Goal: Task Accomplishment & Management: Manage account settings

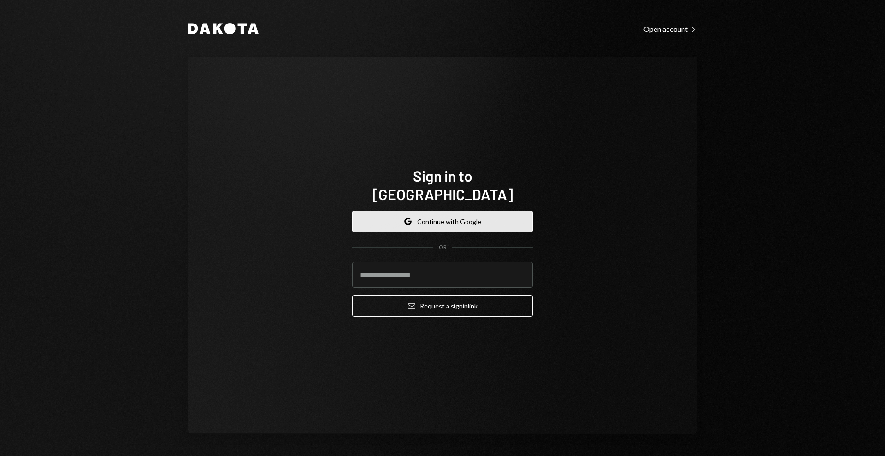
click at [454, 213] on button "Google Continue with Google" at bounding box center [442, 222] width 181 height 22
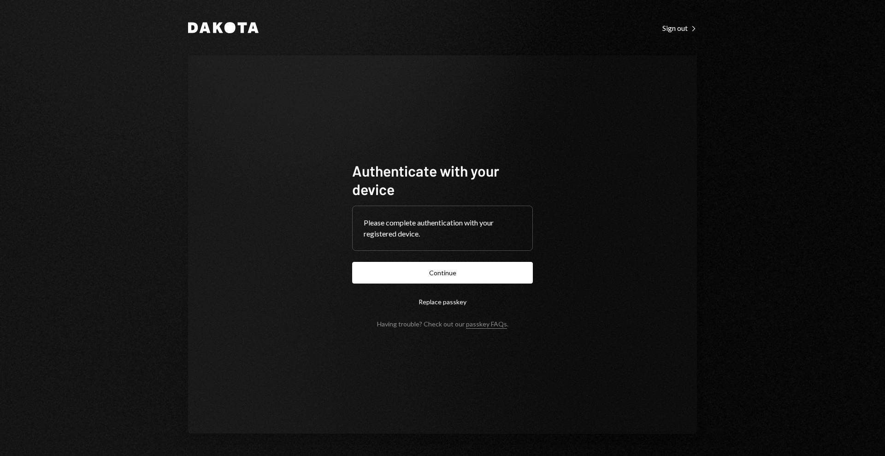
drag, startPoint x: 844, startPoint y: 299, endPoint x: 840, endPoint y: 302, distance: 5.3
click at [844, 299] on div "Dakota Sign out Right Caret Authenticate with your device Please complete authe…" at bounding box center [442, 228] width 885 height 456
click at [441, 271] on button "Continue" at bounding box center [442, 273] width 181 height 22
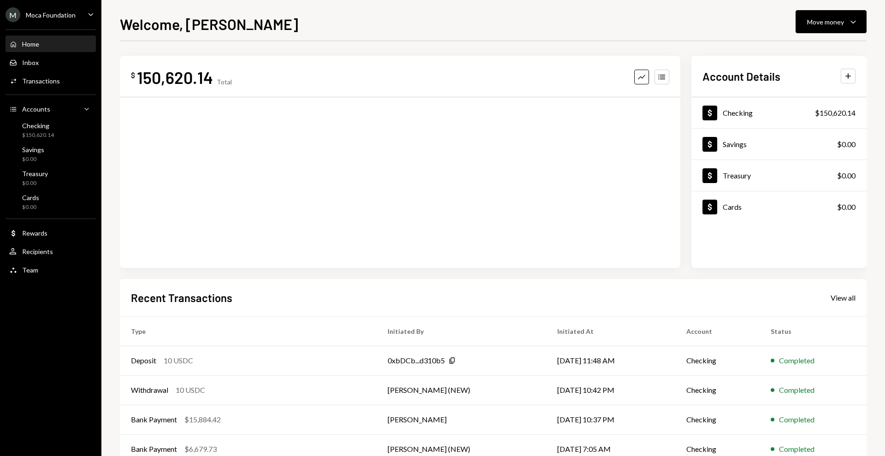
click at [71, 18] on div "Moca Foundation" at bounding box center [51, 15] width 50 height 8
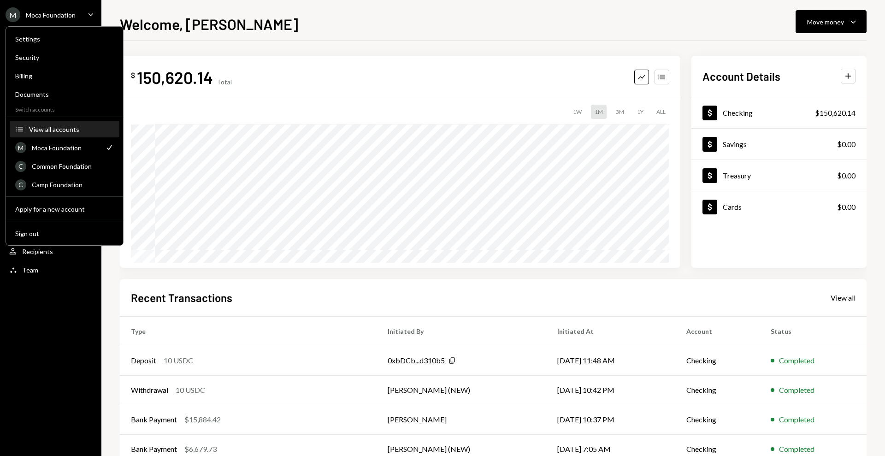
click at [62, 121] on button "Accounts View all accounts" at bounding box center [65, 129] width 110 height 17
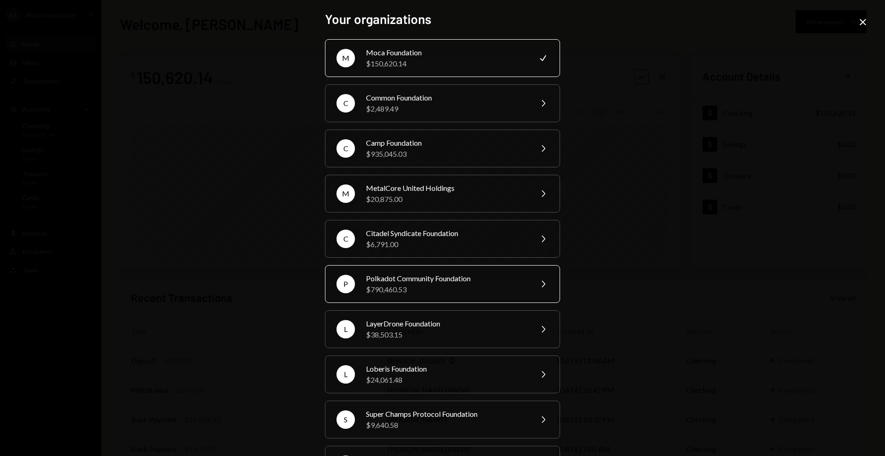
click at [430, 288] on div "$790,460.53" at bounding box center [446, 289] width 160 height 11
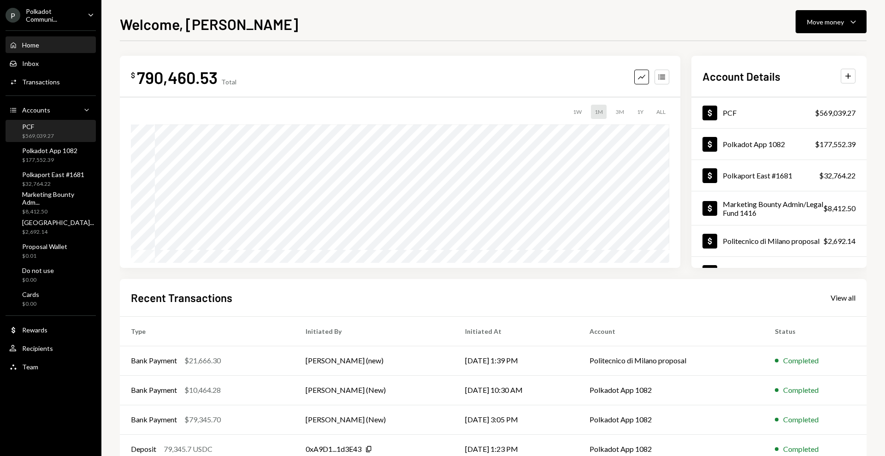
click at [47, 132] on div "$569,039.27" at bounding box center [38, 136] width 32 height 8
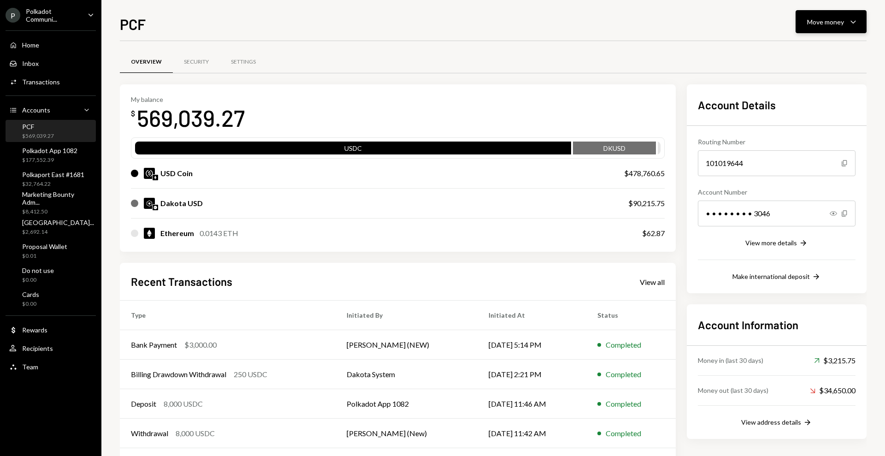
click at [829, 27] on div "Move money Caret Down" at bounding box center [831, 21] width 48 height 11
click at [812, 88] on div "Deposit" at bounding box center [823, 91] width 67 height 10
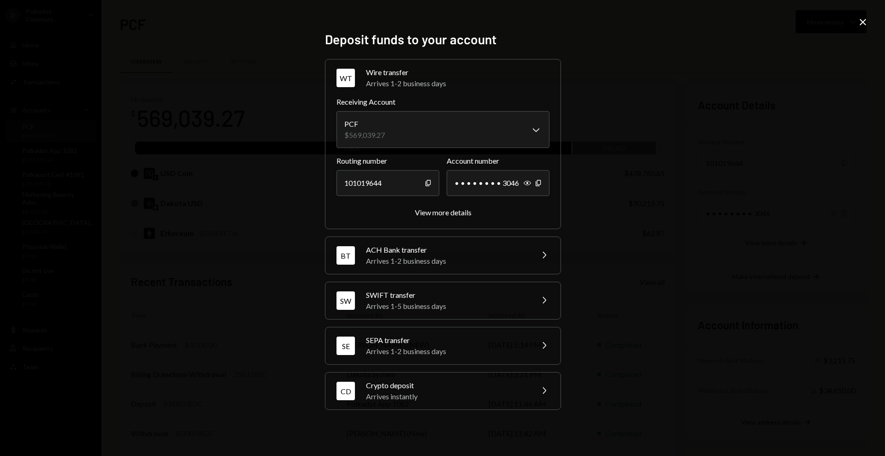
click at [536, 388] on div "CD Crypto deposit Arrives instantly Chevron Right" at bounding box center [443, 391] width 235 height 37
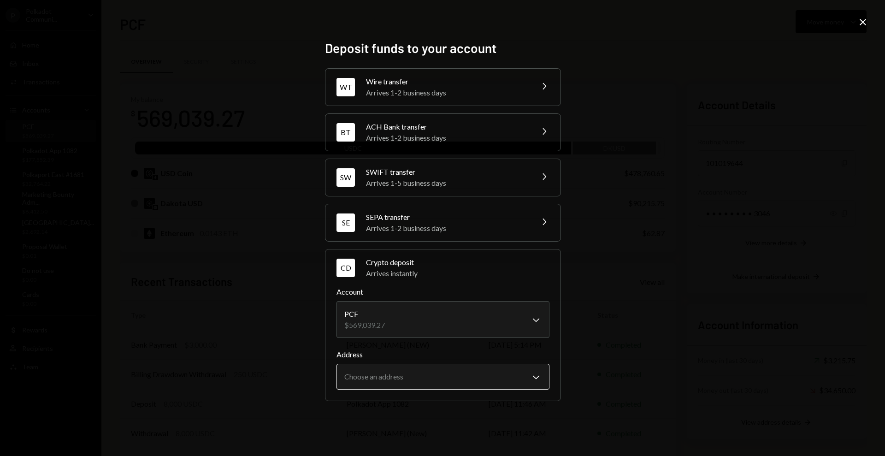
click at [506, 372] on body "P Polkadot Communi... Caret Down Home Home Inbox Inbox Activities Transactions …" at bounding box center [442, 228] width 885 height 456
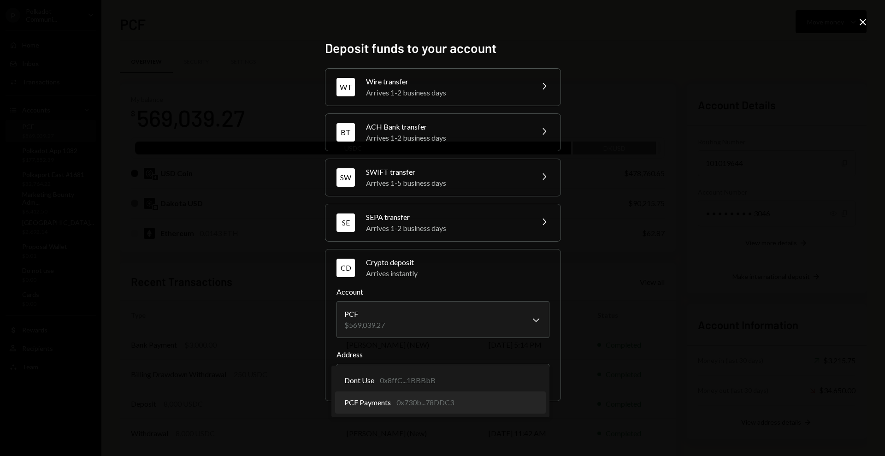
select select "**********"
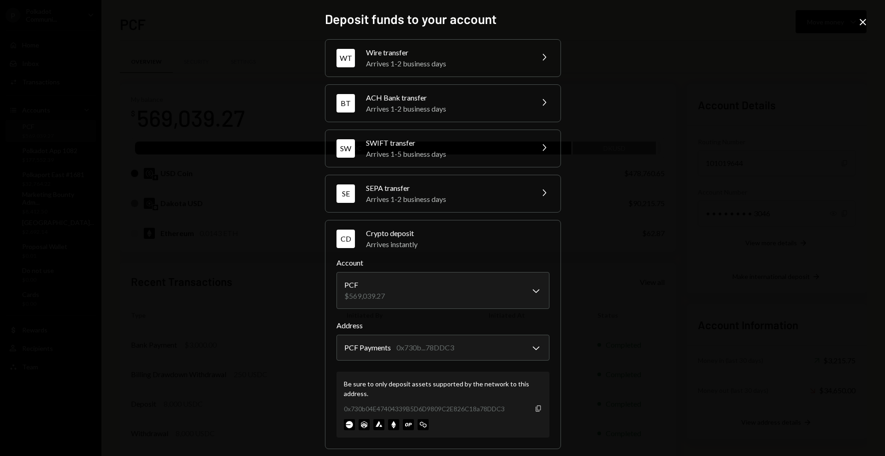
click at [539, 409] on icon "Copy" at bounding box center [538, 408] width 7 height 7
click at [861, 22] on icon "Close" at bounding box center [863, 22] width 11 height 11
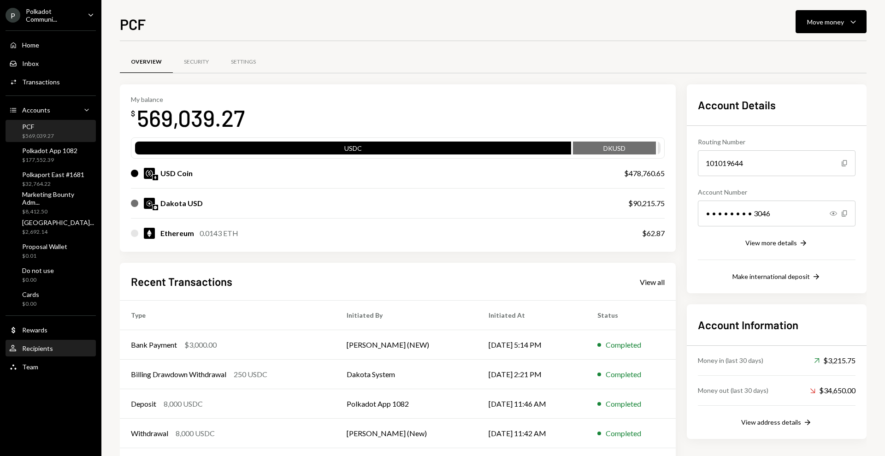
click at [45, 349] on div "Recipients" at bounding box center [37, 348] width 31 height 8
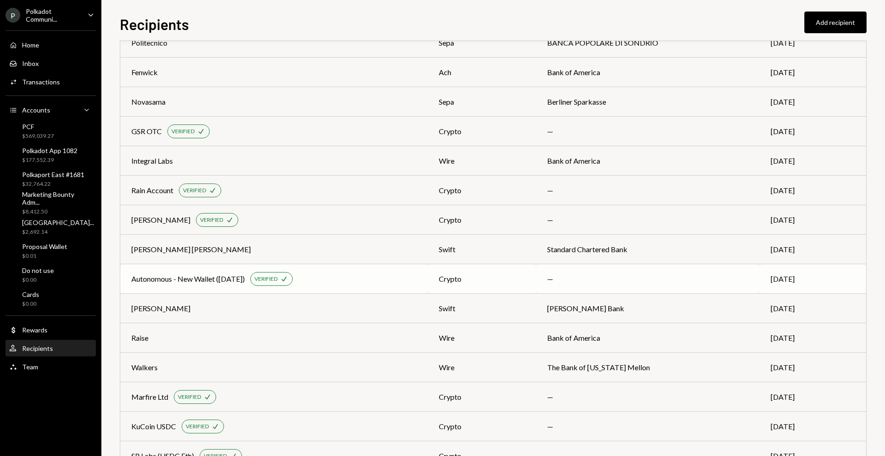
scroll to position [10, 0]
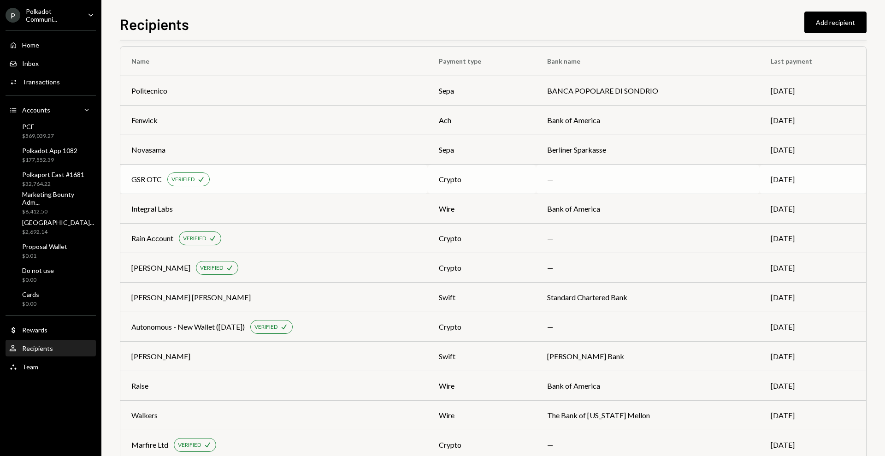
click at [144, 181] on div "GSR OTC" at bounding box center [146, 179] width 30 height 11
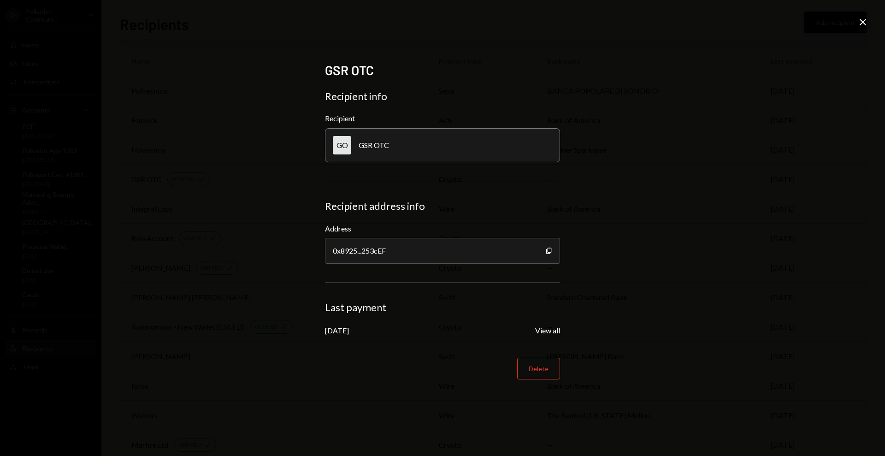
click at [862, 19] on icon "Close" at bounding box center [863, 22] width 11 height 11
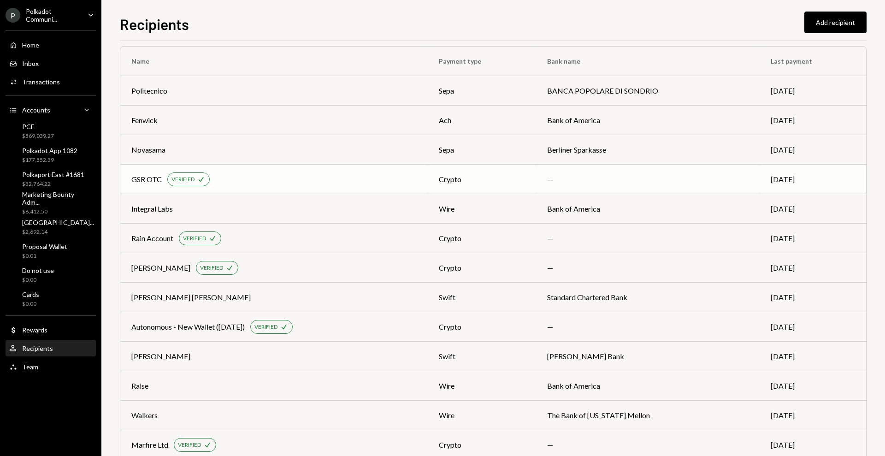
click at [274, 179] on div "GSR OTC VERIFIED Check" at bounding box center [273, 179] width 285 height 14
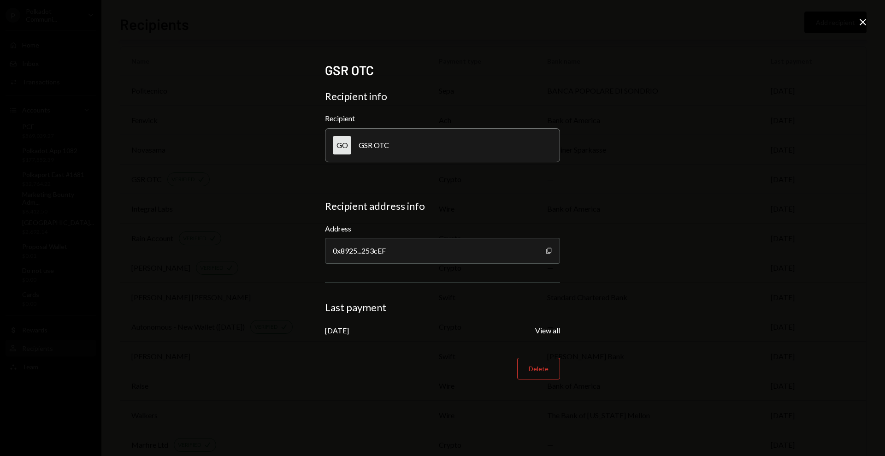
click at [549, 250] on icon "Copy" at bounding box center [548, 250] width 7 height 7
click at [867, 18] on icon "Close" at bounding box center [863, 22] width 11 height 11
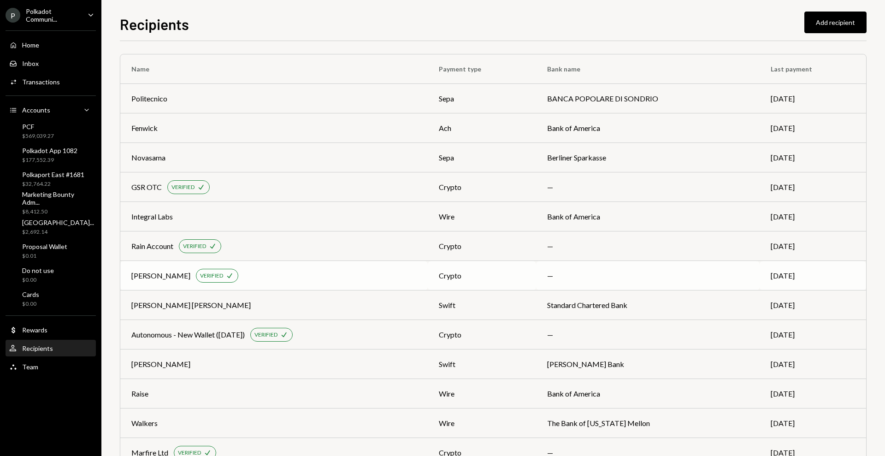
scroll to position [0, 0]
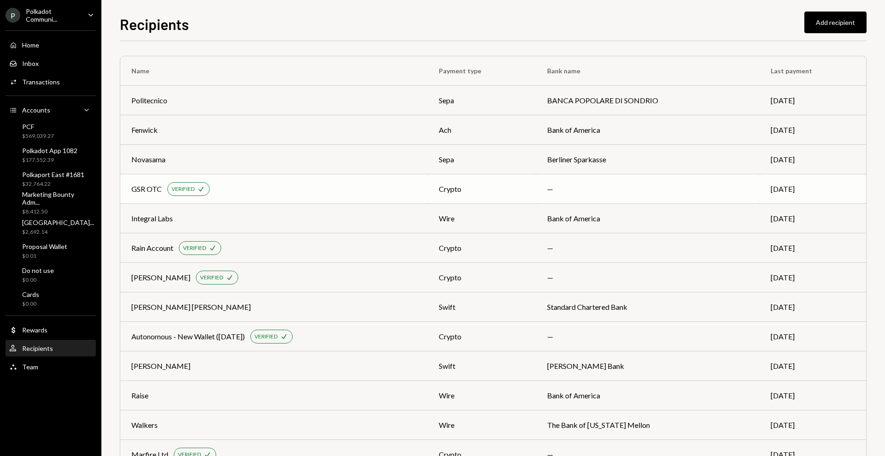
click at [151, 186] on div "GSR OTC" at bounding box center [146, 189] width 30 height 11
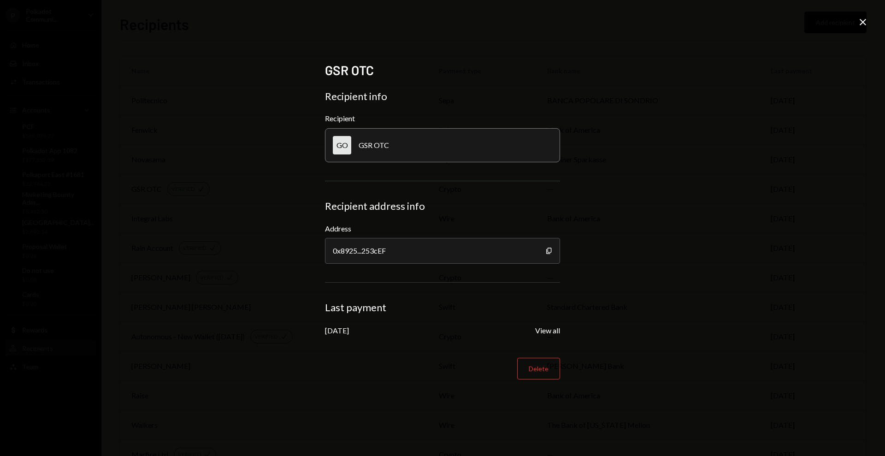
click at [863, 23] on icon "Close" at bounding box center [863, 22] width 11 height 11
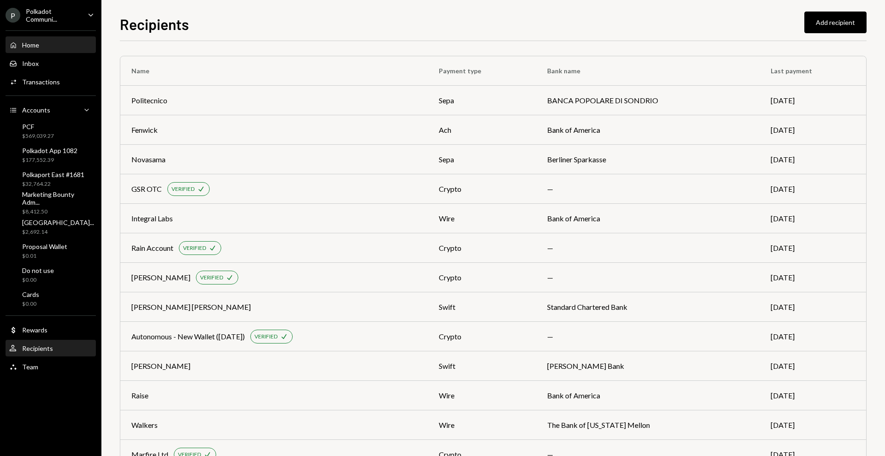
click at [52, 47] on div "Home Home" at bounding box center [50, 45] width 83 height 8
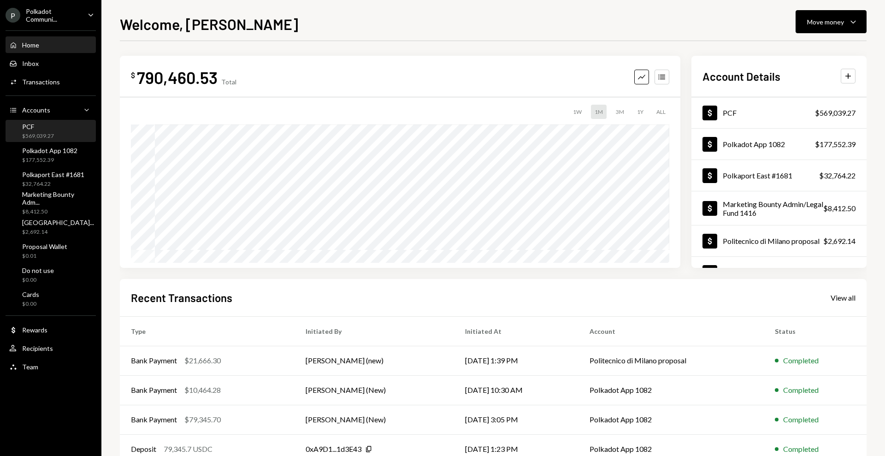
click at [42, 138] on div "$569,039.27" at bounding box center [38, 136] width 32 height 8
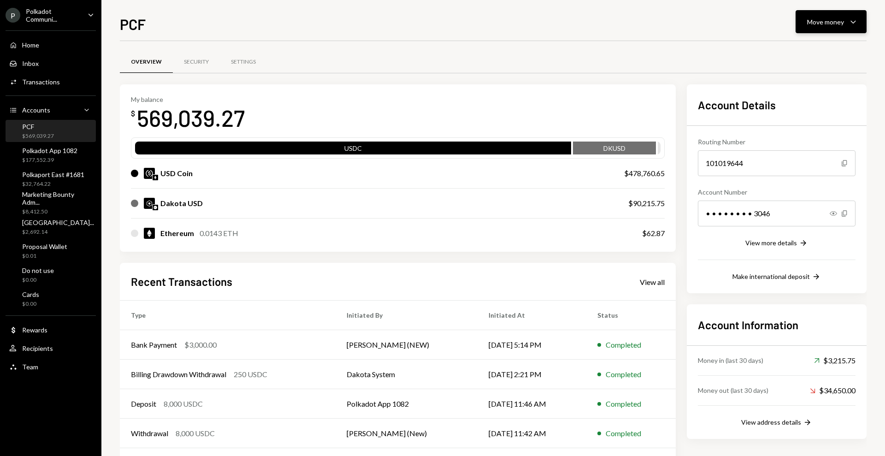
click at [856, 18] on icon "Caret Down" at bounding box center [853, 21] width 11 height 11
click at [811, 55] on div "Withdraw Send" at bounding box center [817, 49] width 92 height 21
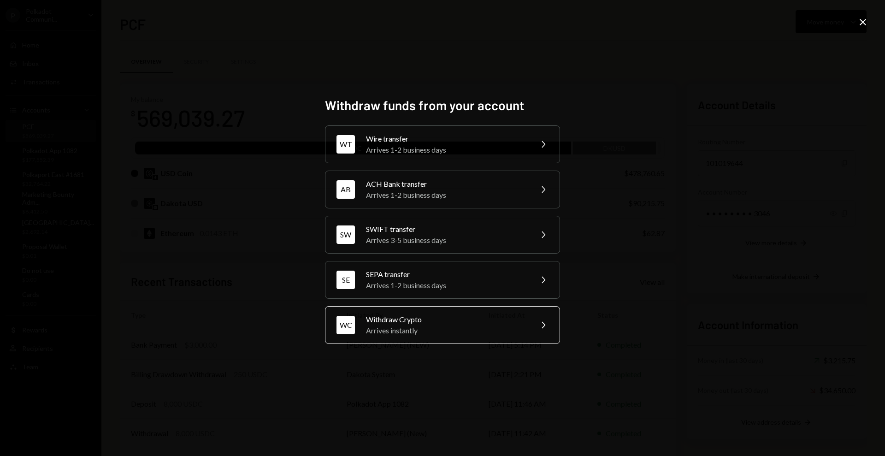
click at [469, 334] on div "Arrives instantly" at bounding box center [446, 330] width 160 height 11
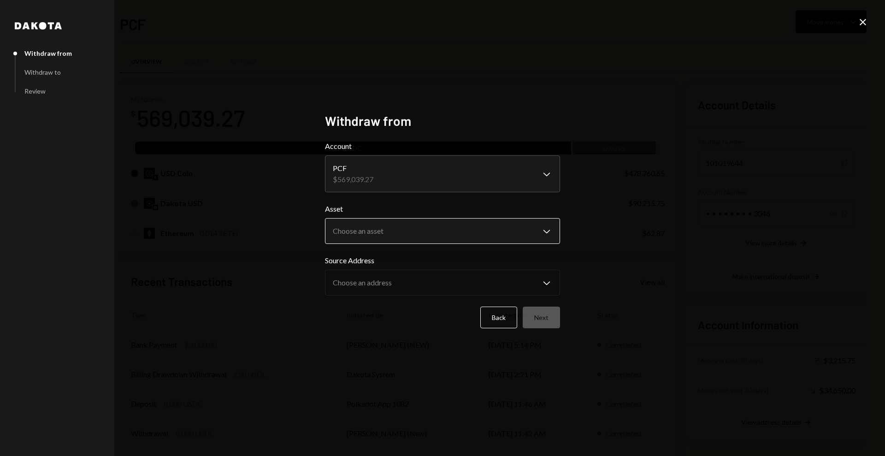
click at [428, 234] on body "P Polkadot Communi... Caret Down Home Home Inbox Inbox Activities Transactions …" at bounding box center [442, 228] width 885 height 456
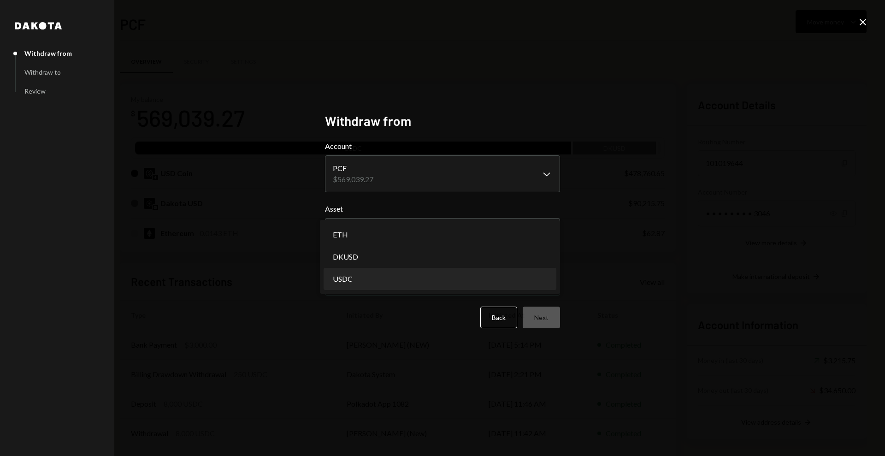
select select "****"
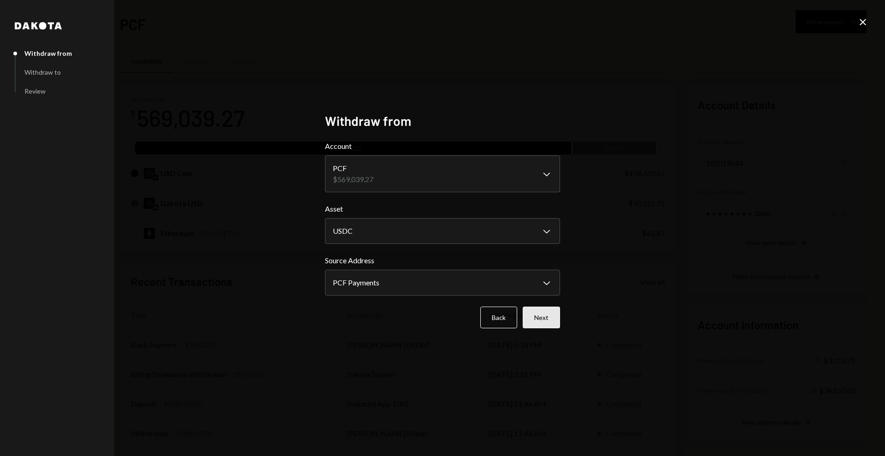
click at [545, 319] on button "Next" at bounding box center [541, 318] width 37 height 22
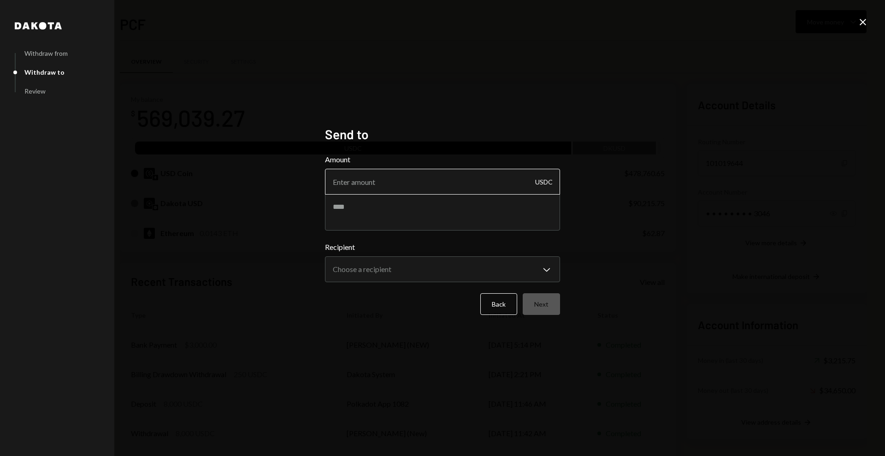
click at [427, 185] on input "Amount" at bounding box center [442, 182] width 235 height 26
type input "10"
click at [427, 227] on textarea at bounding box center [442, 212] width 235 height 37
type textarea "**********"
click at [436, 266] on body "P Polkadot Communi... Caret Down Home Home Inbox Inbox Activities Transactions …" at bounding box center [442, 228] width 885 height 456
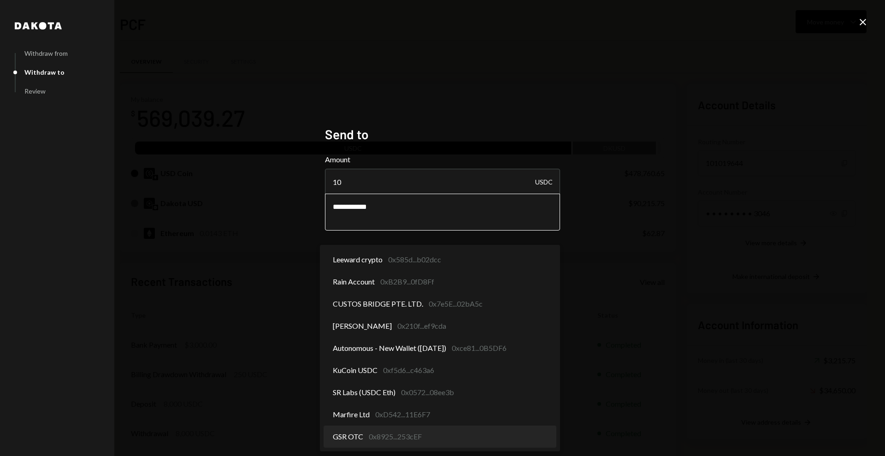
select select "**********"
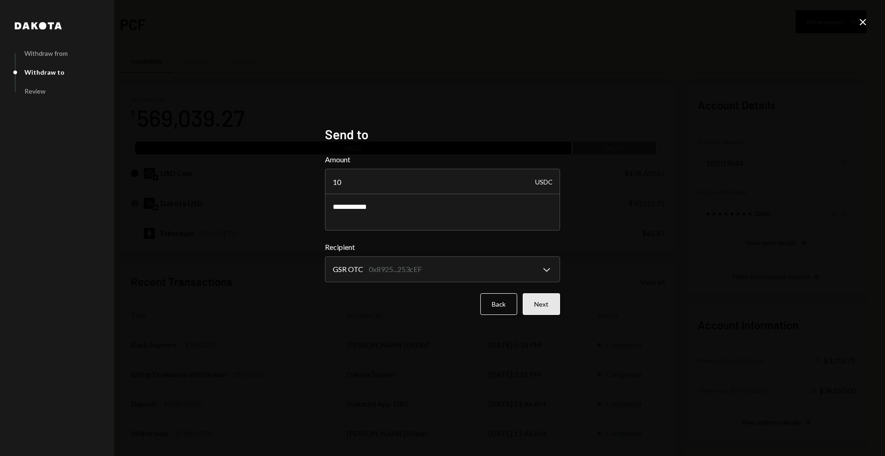
click at [549, 306] on button "Next" at bounding box center [541, 304] width 37 height 22
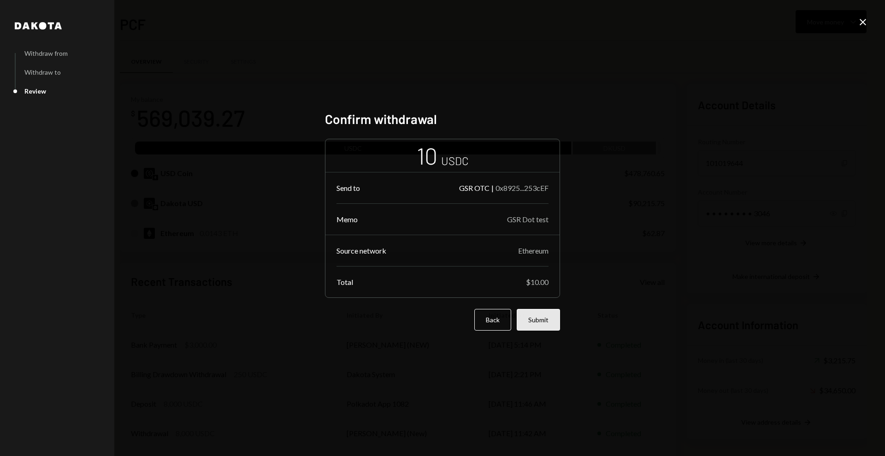
click at [541, 319] on button "Submit" at bounding box center [538, 320] width 43 height 22
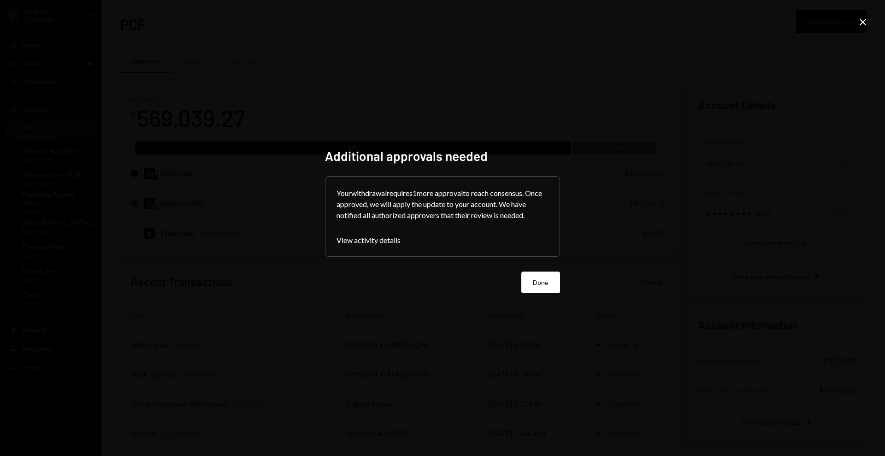
click at [551, 288] on button "Done" at bounding box center [541, 283] width 39 height 22
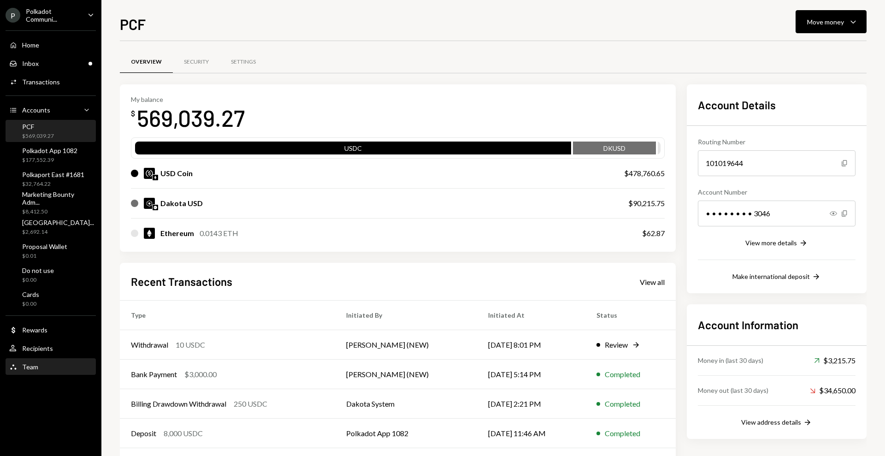
click at [49, 363] on div "Team Team" at bounding box center [50, 367] width 83 height 8
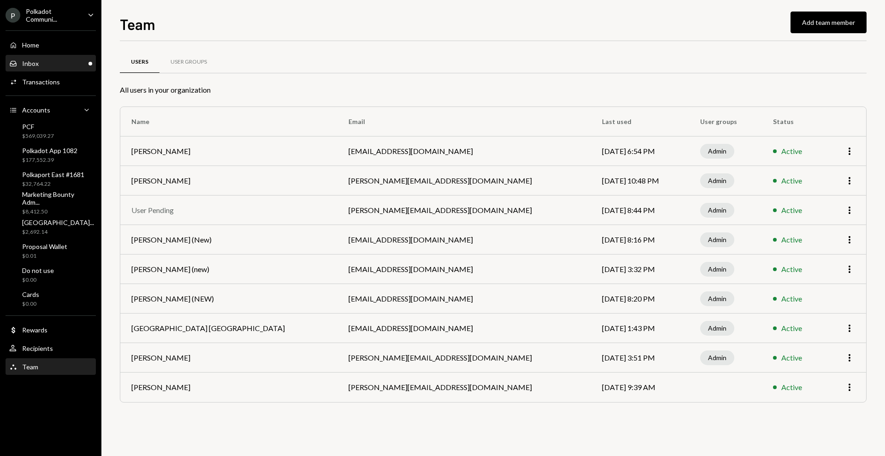
click at [51, 68] on div "Inbox Inbox" at bounding box center [50, 64] width 83 height 16
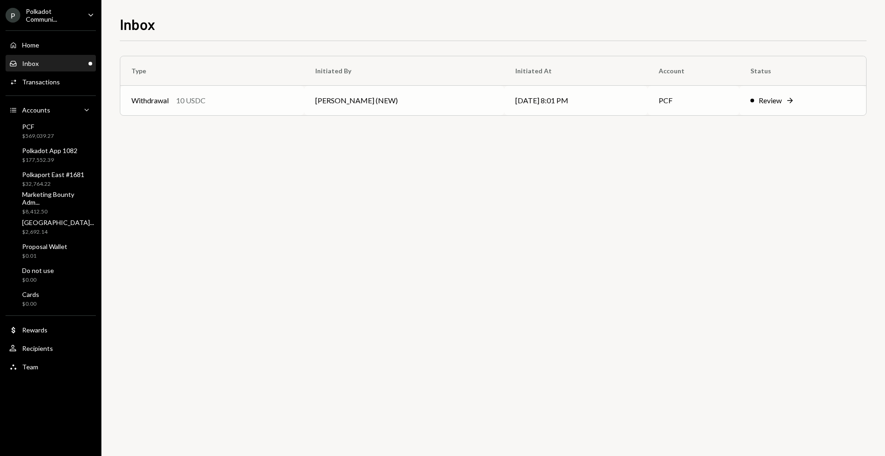
click at [759, 99] on div "Review" at bounding box center [770, 100] width 23 height 11
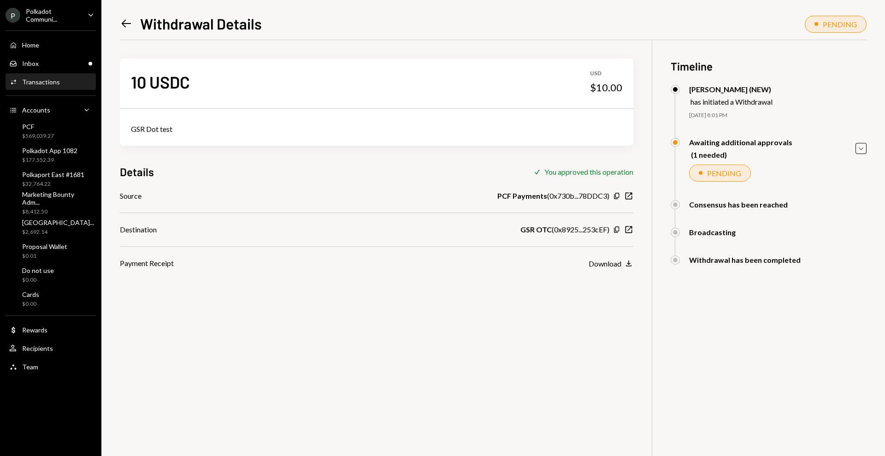
click at [852, 145] on div "Awaiting additional approvals (1 needed) Caret Down" at bounding box center [769, 148] width 196 height 21
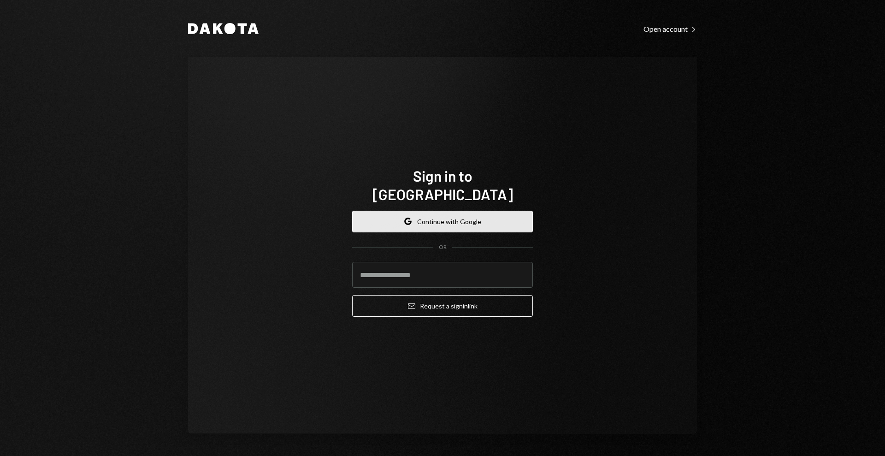
click at [421, 211] on button "Google Continue with Google" at bounding box center [442, 222] width 181 height 22
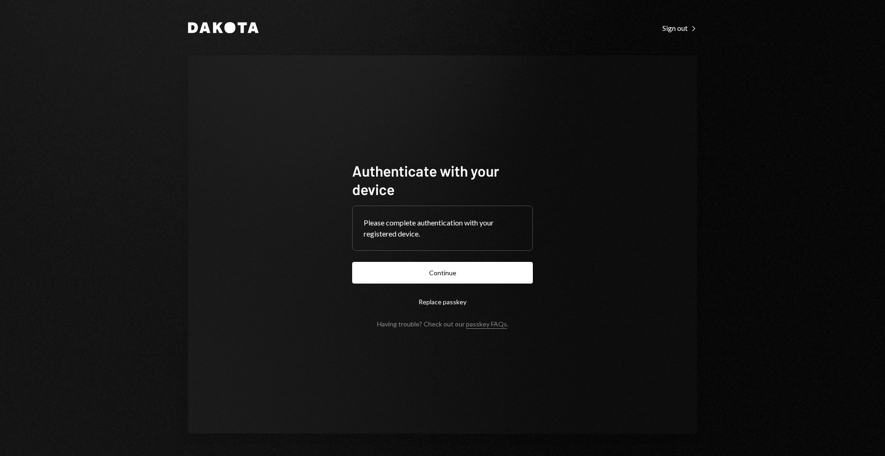
click at [454, 49] on div "Dakota Sign out Right Caret Authenticate with your device Please complete authe…" at bounding box center [442, 228] width 553 height 456
click at [439, 270] on button "Continue" at bounding box center [442, 273] width 181 height 22
click at [456, 275] on button "Continue" at bounding box center [442, 273] width 181 height 22
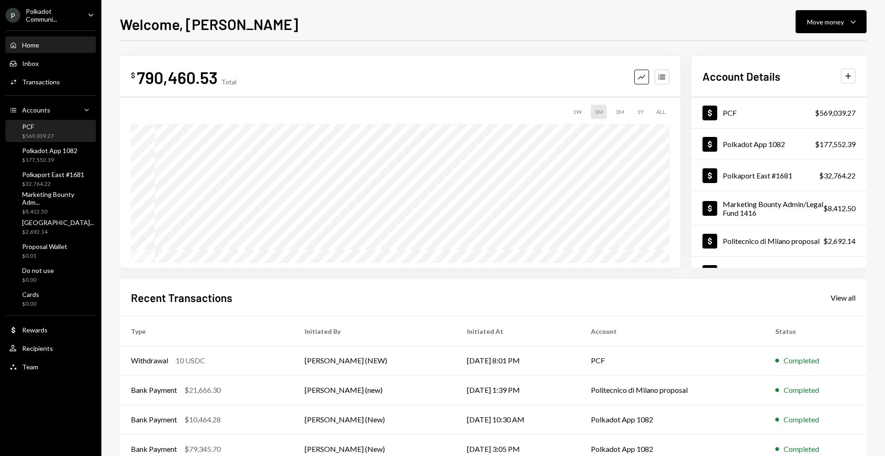
click at [66, 131] on div "PCF $569,039.27" at bounding box center [50, 132] width 83 height 18
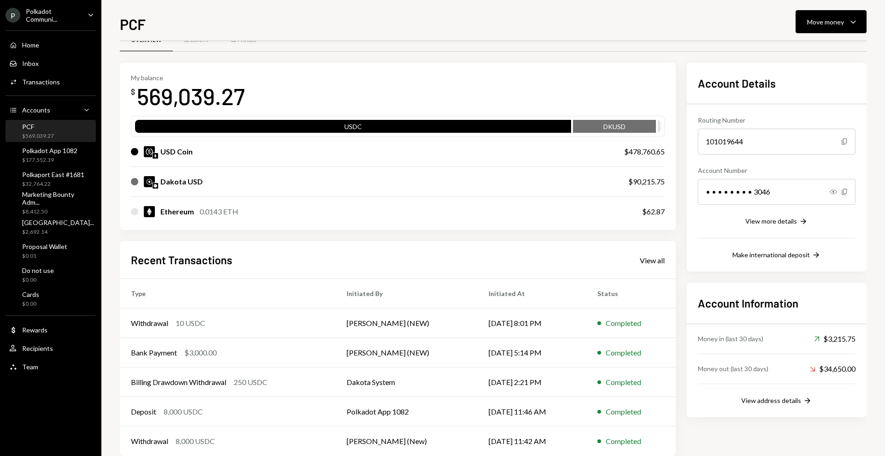
scroll to position [40, 0]
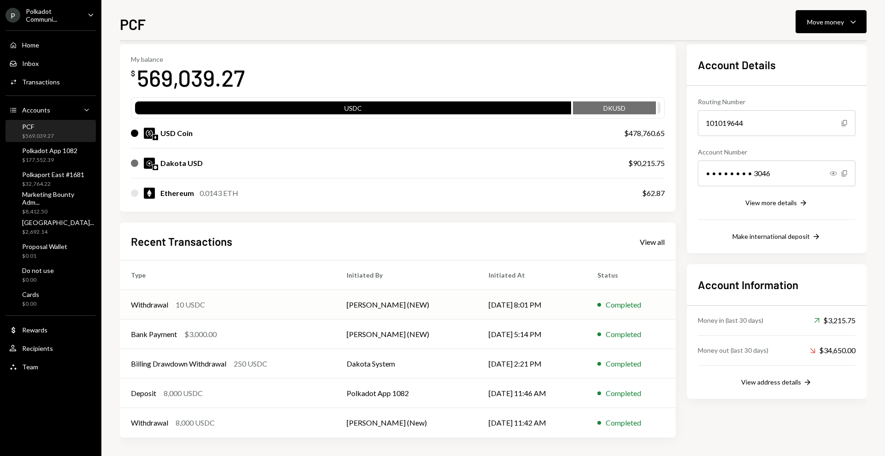
click at [181, 309] on div "10 USDC" at bounding box center [191, 304] width 30 height 11
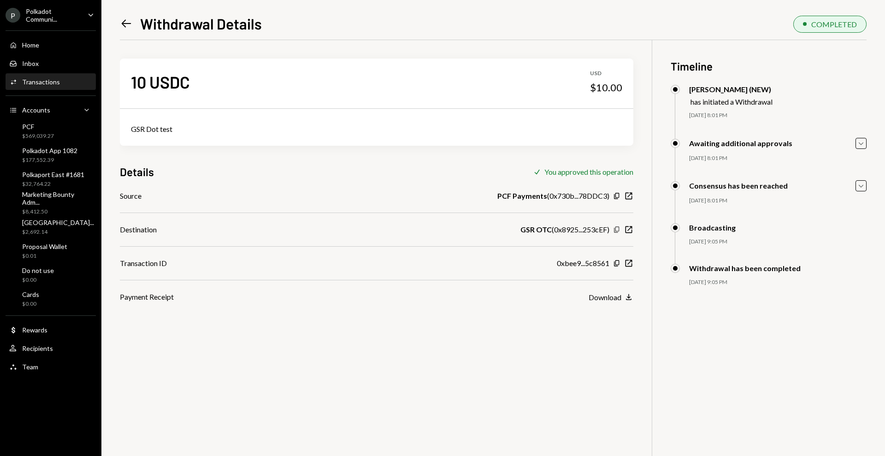
click at [617, 230] on icon "Copy" at bounding box center [616, 229] width 7 height 7
click at [628, 264] on icon "button" at bounding box center [629, 263] width 7 height 7
click at [49, 133] on div "$569,029.27" at bounding box center [38, 136] width 32 height 8
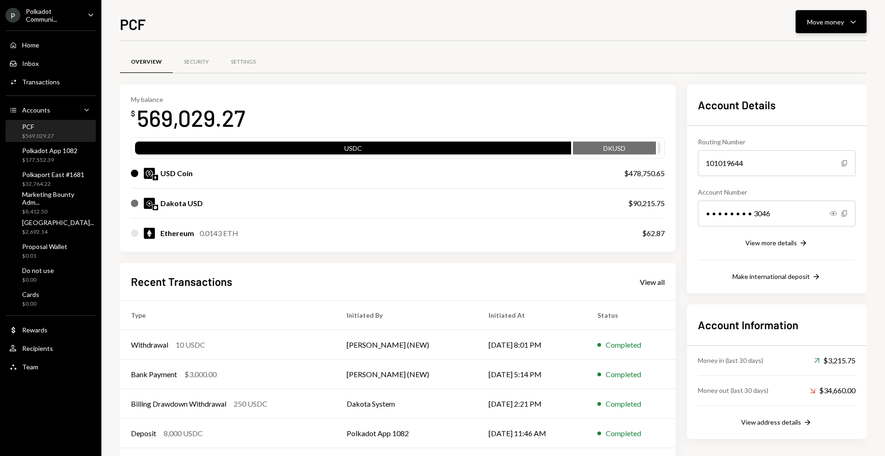
click at [858, 21] on icon "Caret Down" at bounding box center [853, 21] width 11 height 11
click at [812, 52] on div "Send" at bounding box center [823, 50] width 67 height 10
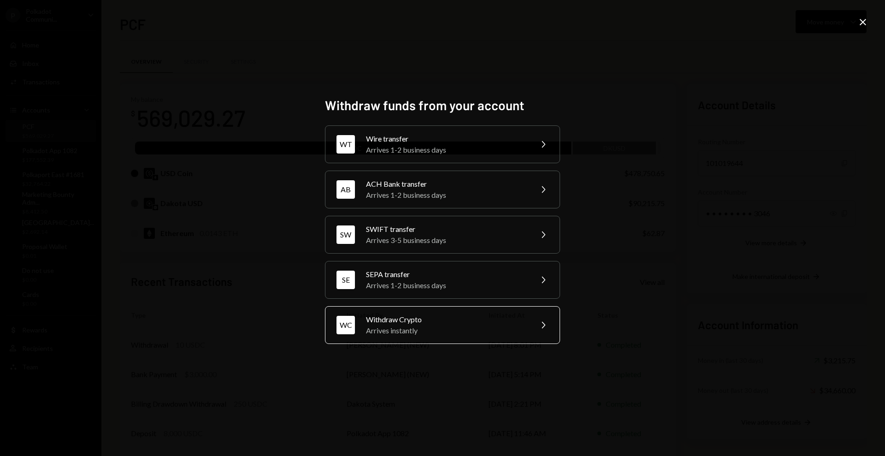
click at [474, 324] on div "Withdraw Crypto" at bounding box center [446, 319] width 160 height 11
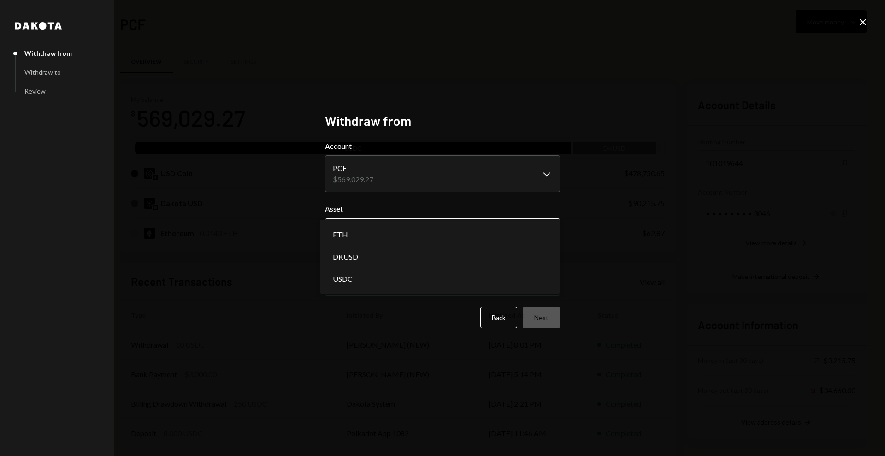
click at [411, 231] on body "P Polkadot Communi... Caret Down Home Home Inbox Inbox Activities Transactions …" at bounding box center [442, 228] width 885 height 456
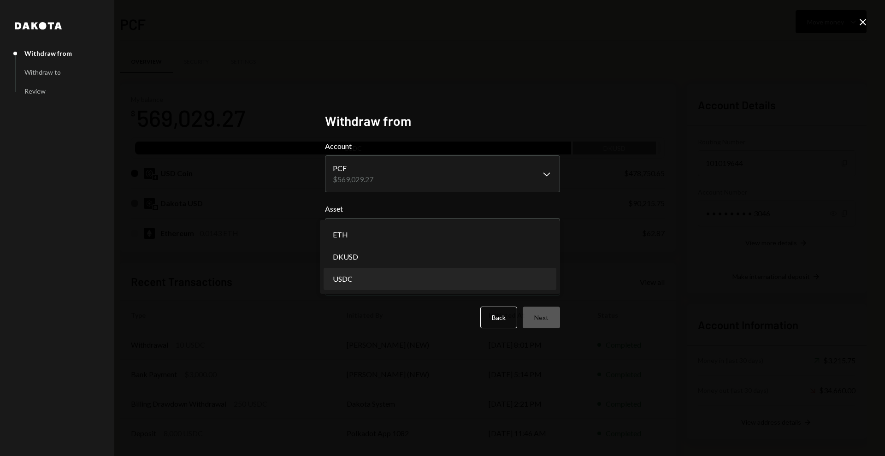
select select "****"
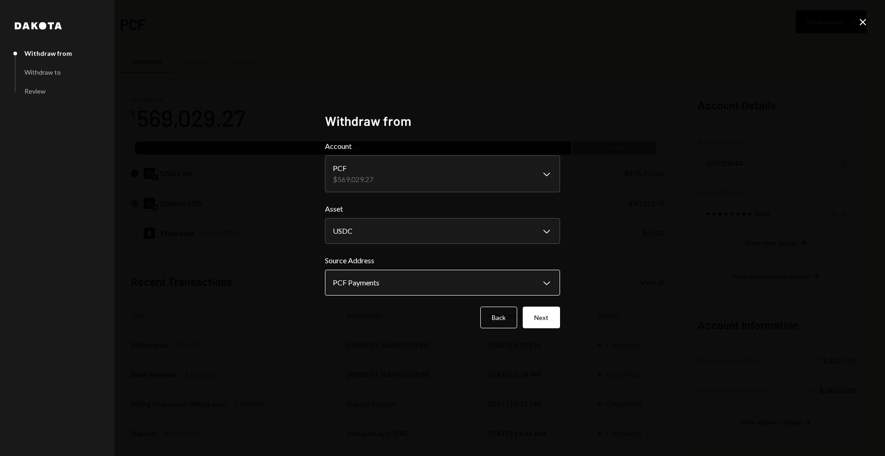
click at [395, 285] on body "P Polkadot Communi... Caret Down Home Home Inbox Inbox Activities Transactions …" at bounding box center [442, 228] width 885 height 456
drag, startPoint x: 431, startPoint y: 344, endPoint x: 439, endPoint y: 340, distance: 8.1
click at [431, 343] on div "**********" at bounding box center [442, 228] width 257 height 253
click at [547, 314] on button "Next" at bounding box center [541, 318] width 37 height 22
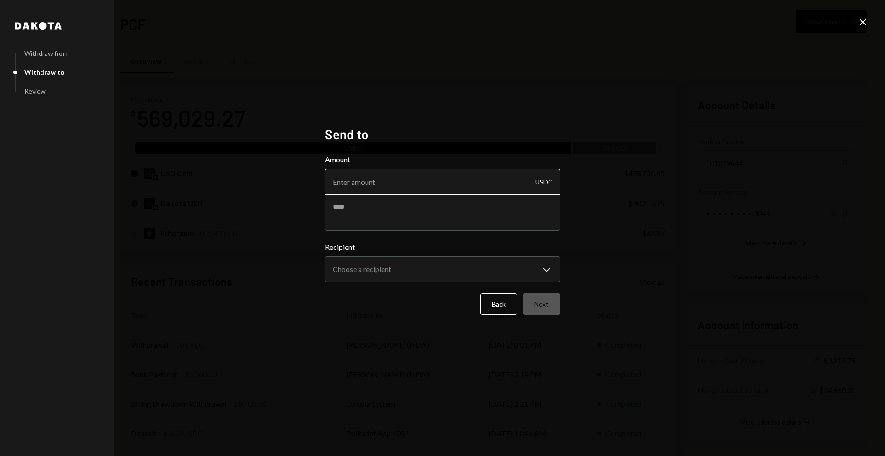
click at [372, 181] on input "Amount" at bounding box center [442, 182] width 235 height 26
click at [379, 206] on textarea at bounding box center [442, 212] width 235 height 37
click at [373, 178] on input "Amount" at bounding box center [442, 182] width 235 height 26
type input "84790"
click at [369, 213] on textarea at bounding box center [442, 212] width 235 height 37
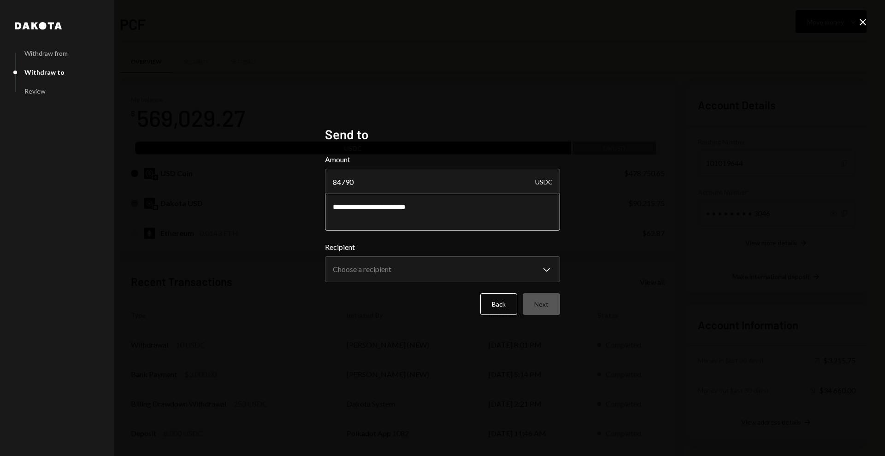
type textarea "**********"
click at [389, 267] on body "P Polkadot Communi... Caret Down Home Home Inbox Inbox Activities Transactions …" at bounding box center [442, 228] width 885 height 456
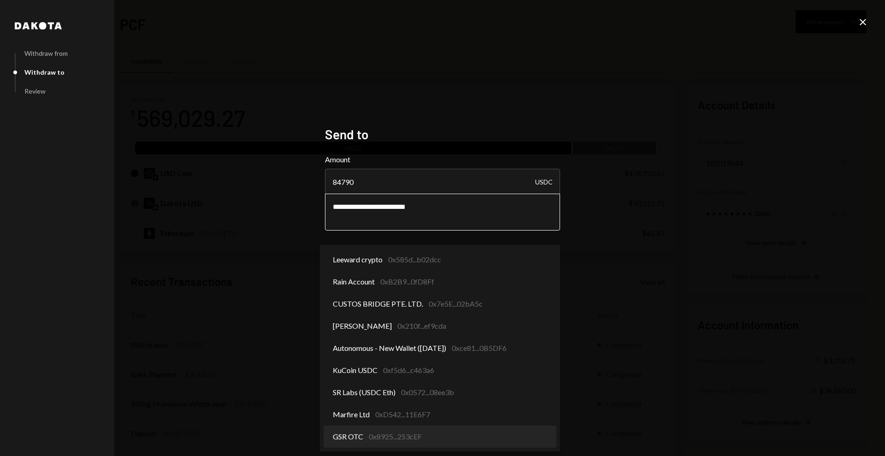
select select "**********"
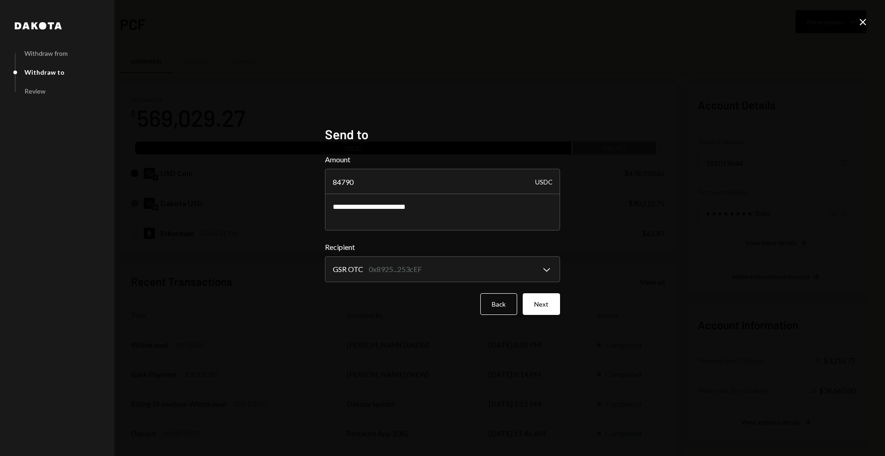
drag, startPoint x: 863, startPoint y: 20, endPoint x: 818, endPoint y: 30, distance: 46.7
click at [863, 20] on icon "Close" at bounding box center [863, 22] width 11 height 11
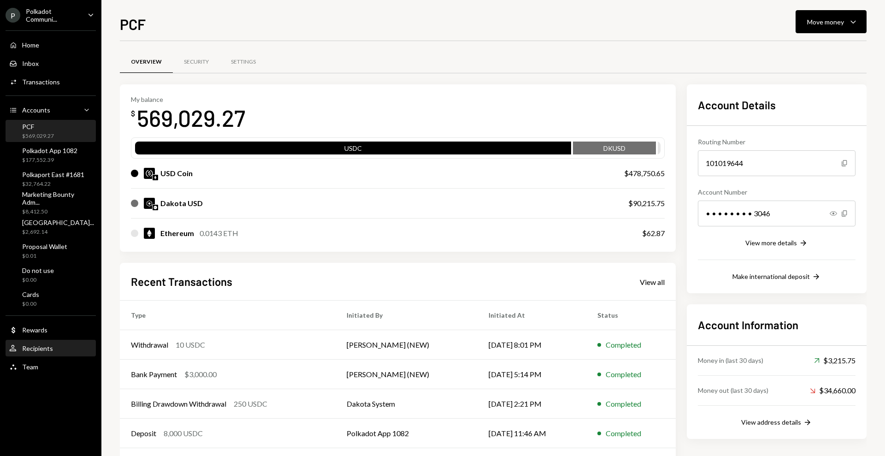
click at [40, 351] on div "Recipients" at bounding box center [37, 348] width 31 height 8
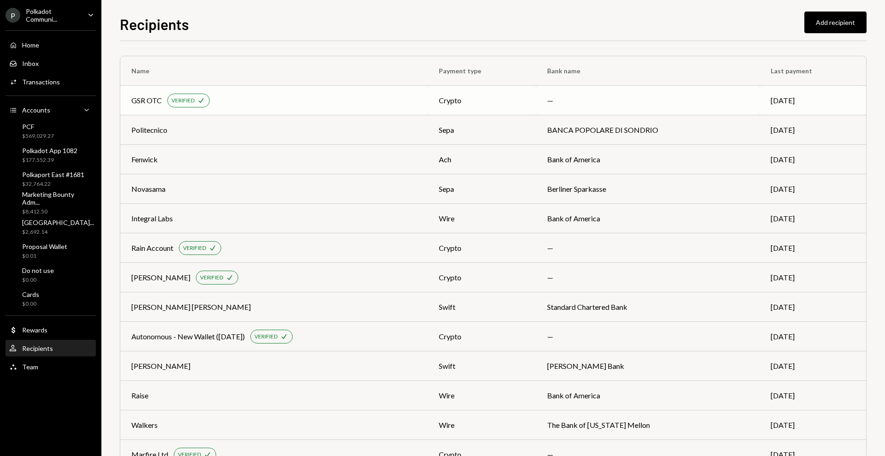
click at [144, 95] on div "GSR OTC" at bounding box center [146, 100] width 30 height 11
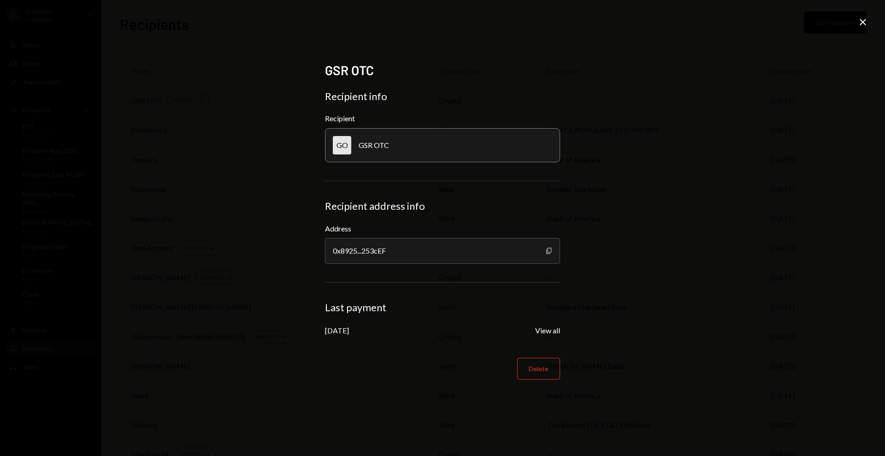
click at [551, 251] on icon "Copy" at bounding box center [548, 250] width 7 height 7
click at [865, 26] on icon "Close" at bounding box center [863, 22] width 11 height 11
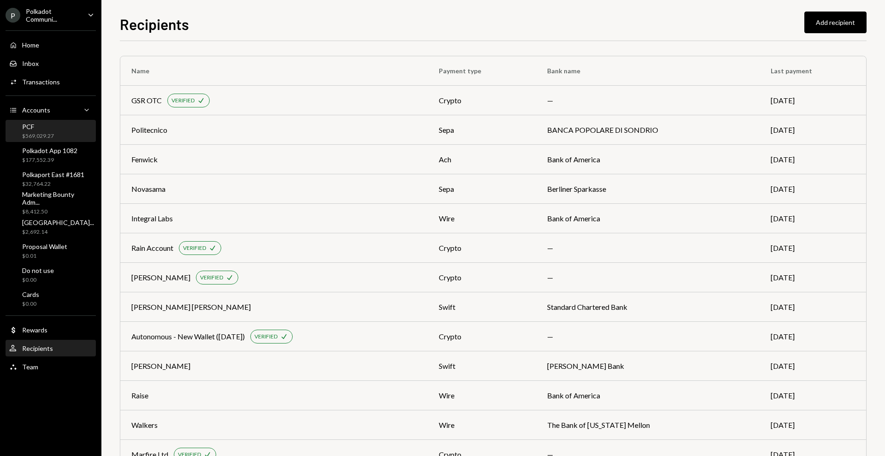
click at [31, 135] on div "$569,029.27" at bounding box center [38, 136] width 32 height 8
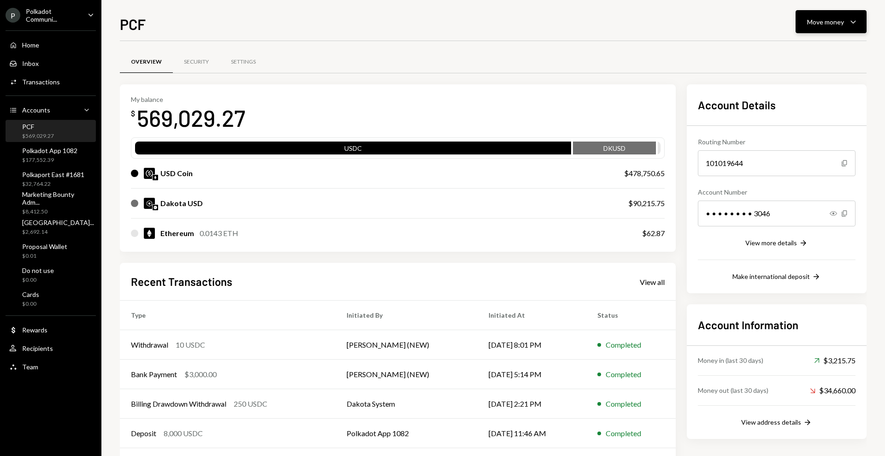
click at [818, 23] on div "Move money" at bounding box center [825, 22] width 37 height 10
click at [822, 47] on div "Send" at bounding box center [823, 50] width 67 height 10
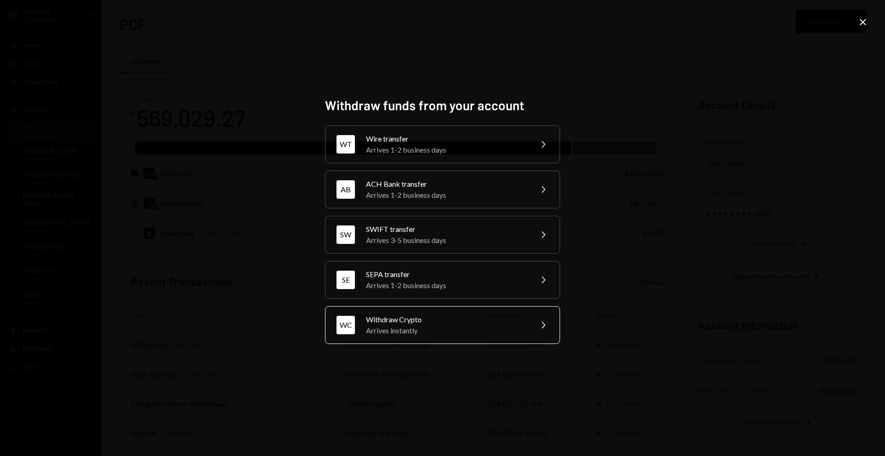
click at [474, 331] on div "Arrives instantly" at bounding box center [446, 330] width 160 height 11
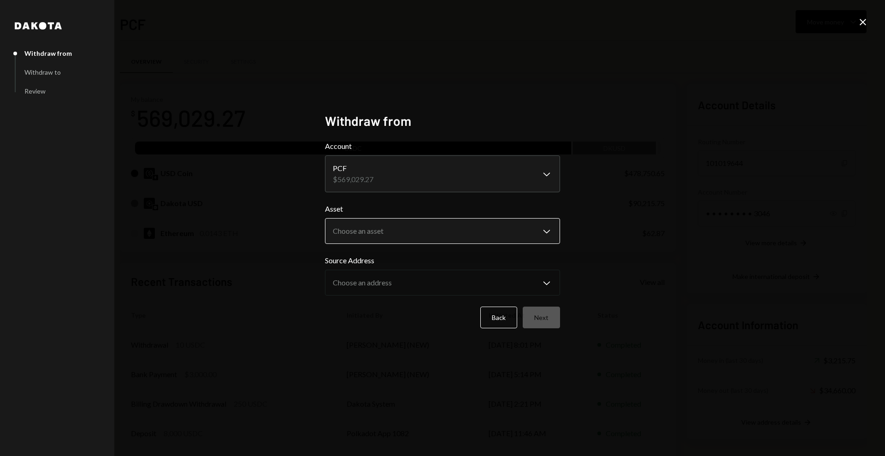
click at [399, 235] on body "P Polkadot Communi... Caret Down Home Home Inbox Inbox Activities Transactions …" at bounding box center [442, 228] width 885 height 456
click at [377, 229] on body "P Polkadot Communi... Caret Down Home Home Inbox Inbox Activities Transactions …" at bounding box center [442, 228] width 885 height 456
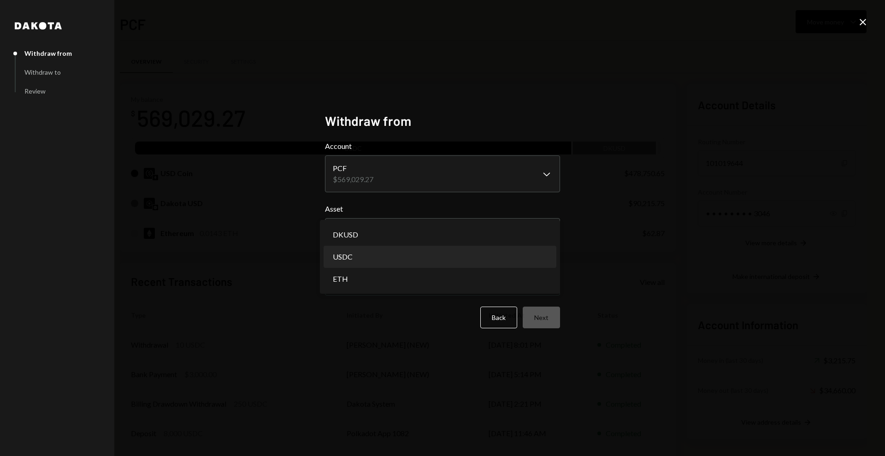
select select "****"
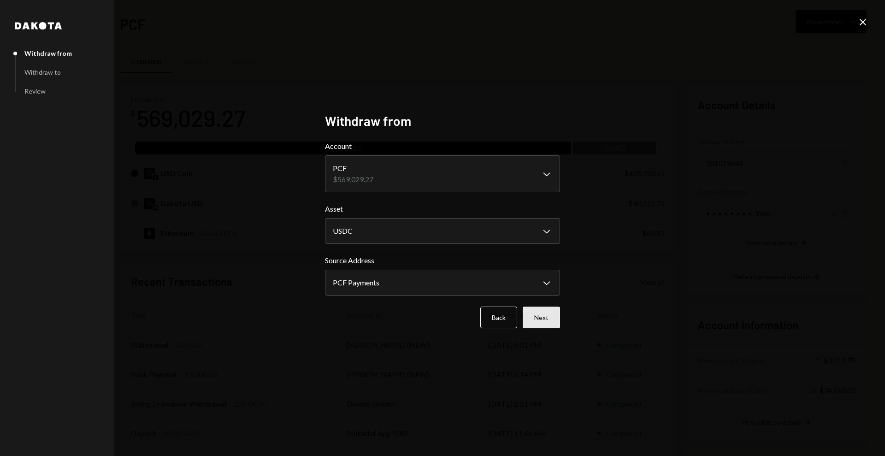
click at [541, 318] on button "Next" at bounding box center [541, 318] width 37 height 22
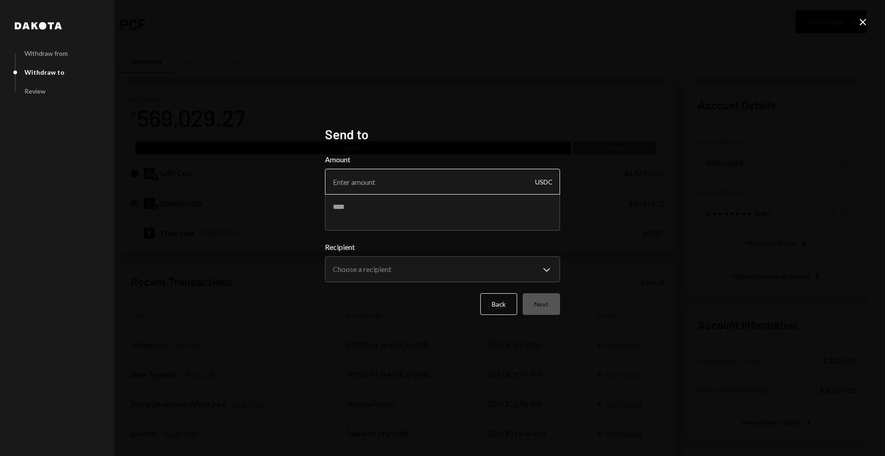
click at [387, 182] on input "Amount" at bounding box center [442, 182] width 235 height 26
type input "84790"
click at [418, 217] on textarea at bounding box center [442, 212] width 235 height 37
type textarea "**********"
click at [360, 265] on body "P Polkadot Communi... Caret Down Home Home Inbox Inbox Activities Transactions …" at bounding box center [442, 228] width 885 height 456
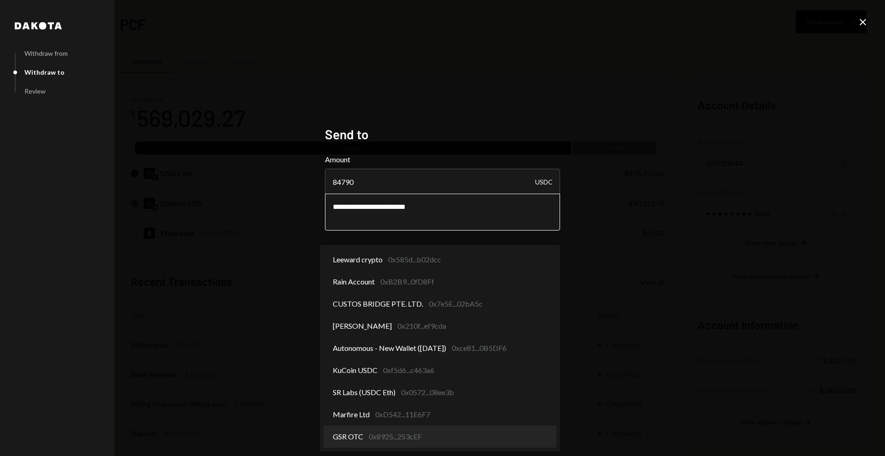
select select "**********"
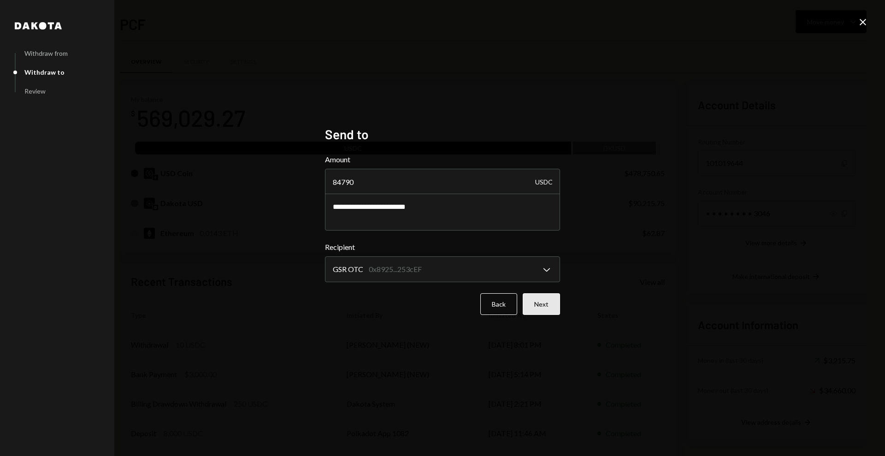
click at [551, 303] on button "Next" at bounding box center [541, 304] width 37 height 22
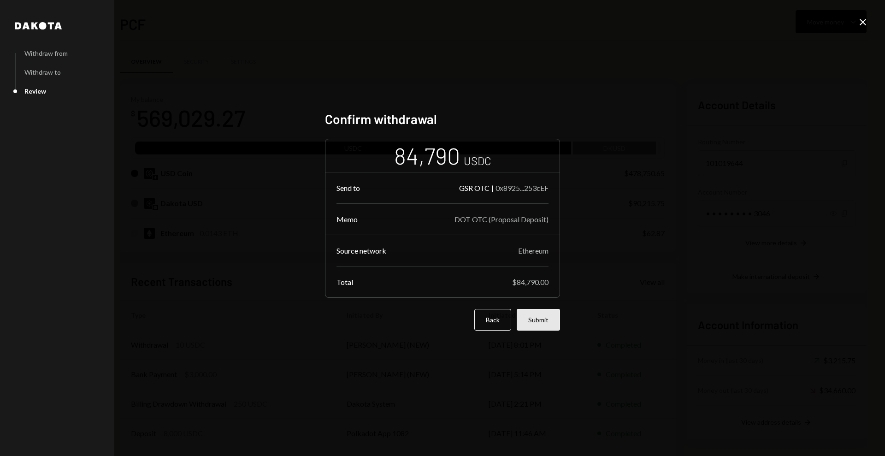
click at [548, 319] on button "Submit" at bounding box center [538, 320] width 43 height 22
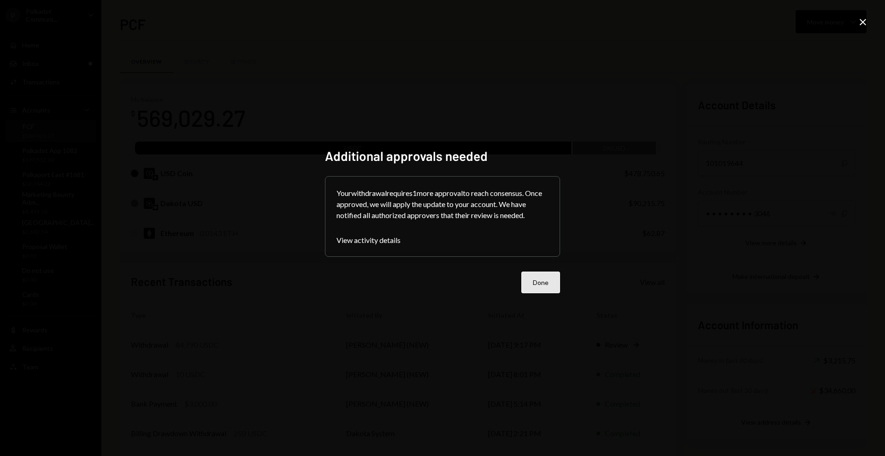
click at [539, 275] on button "Done" at bounding box center [541, 283] width 39 height 22
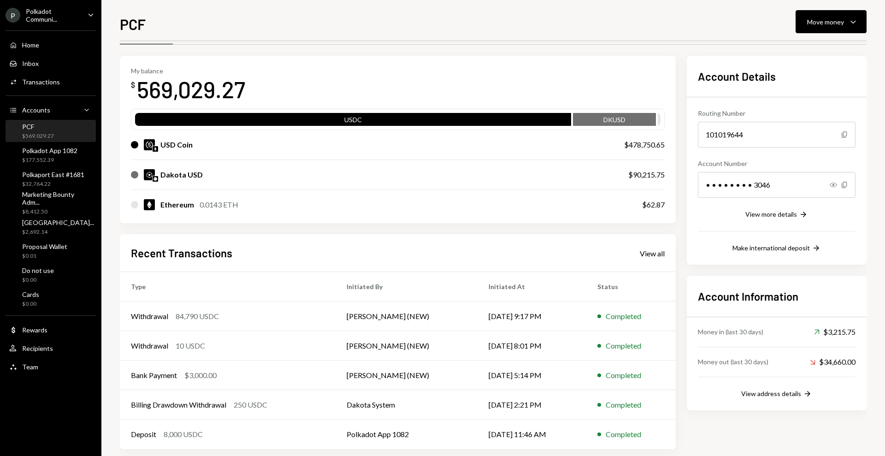
scroll to position [40, 0]
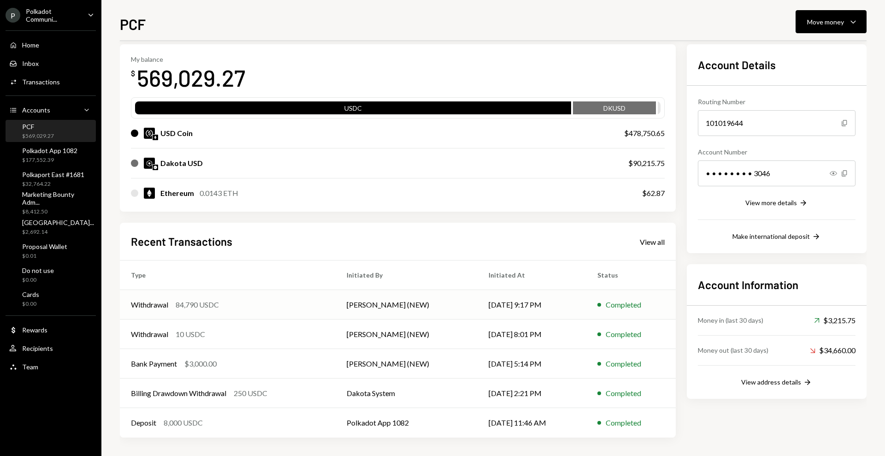
click at [184, 308] on div "84,790 USDC" at bounding box center [197, 304] width 43 height 11
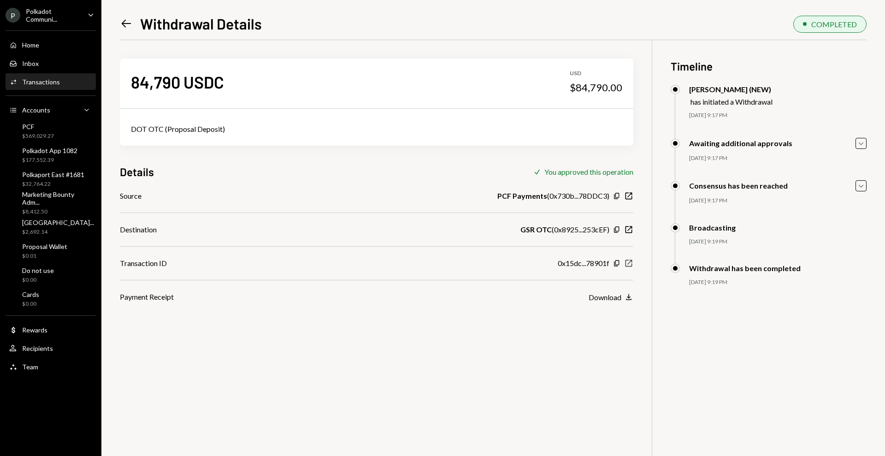
click at [630, 262] on icon "button" at bounding box center [629, 263] width 7 height 7
